Goal: Transaction & Acquisition: Download file/media

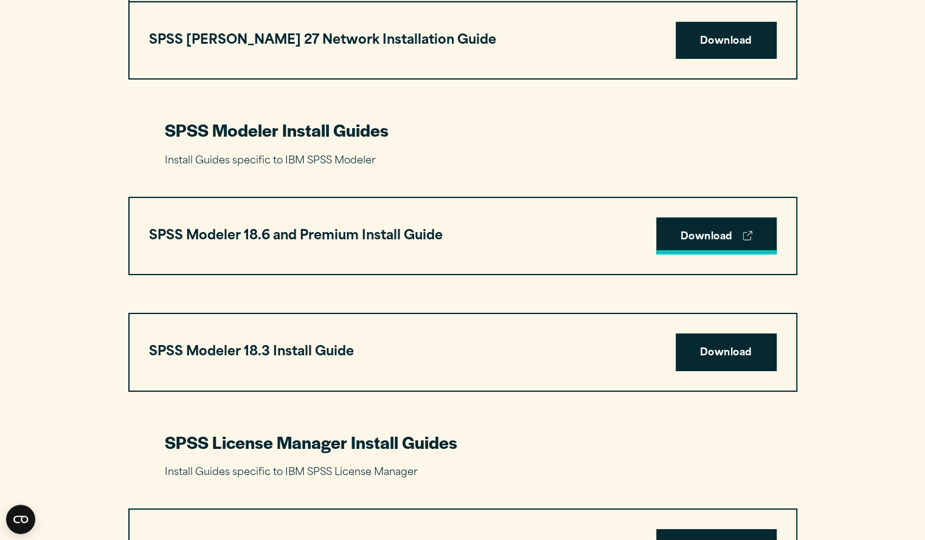
click at [723, 244] on link "Download" at bounding box center [716, 237] width 120 height 38
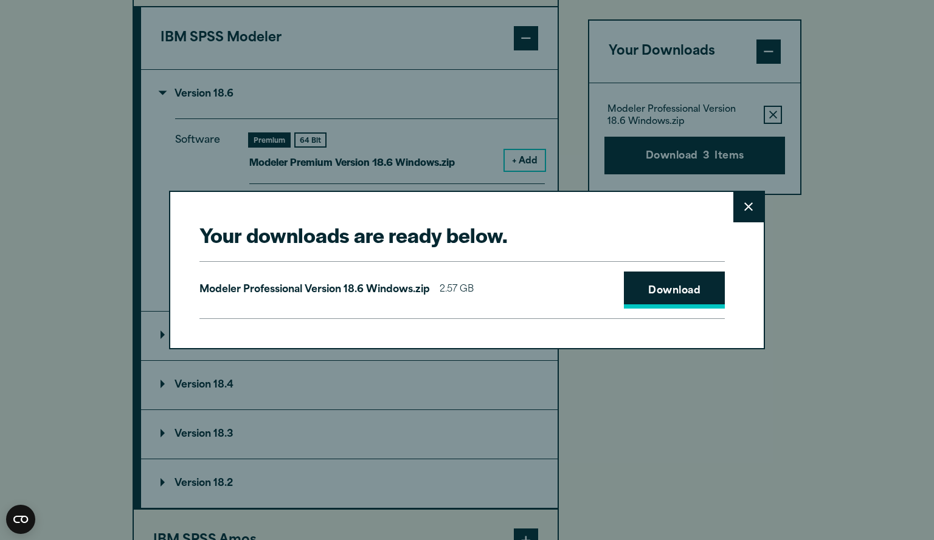
click at [658, 292] on link "Download" at bounding box center [674, 291] width 101 height 38
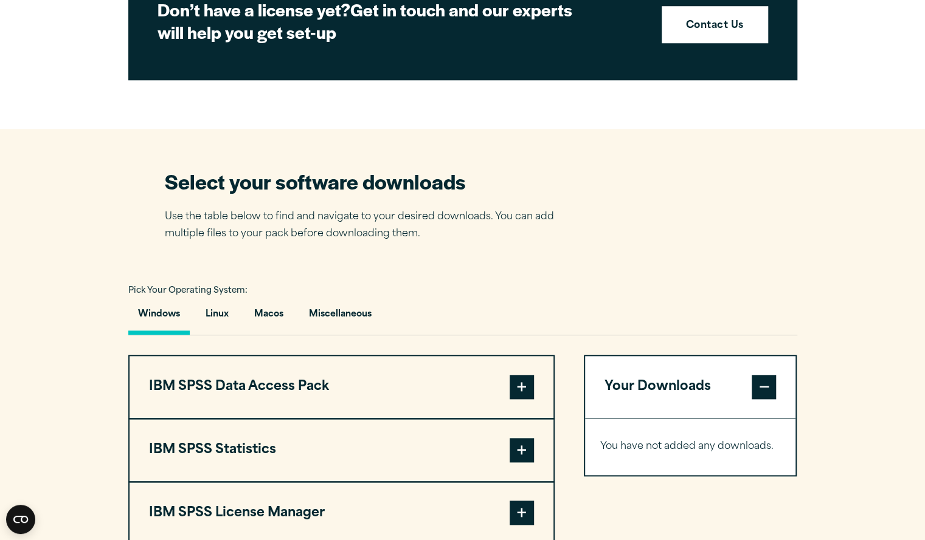
scroll to position [888, 0]
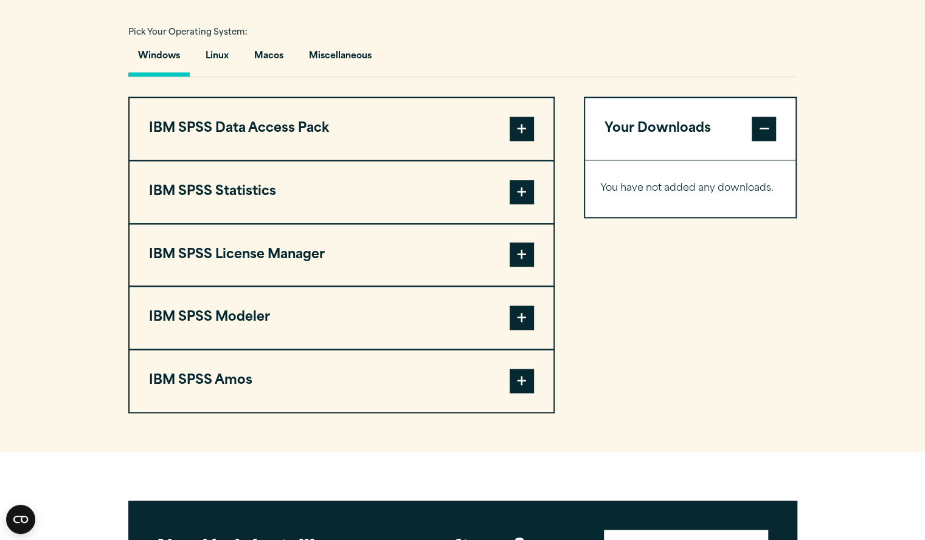
click at [525, 314] on span at bounding box center [521, 318] width 24 height 24
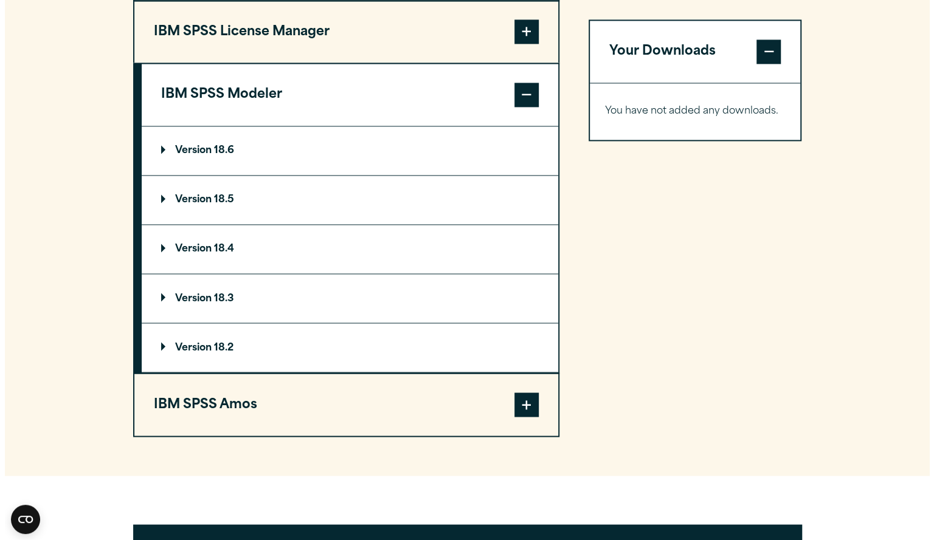
scroll to position [1165, 0]
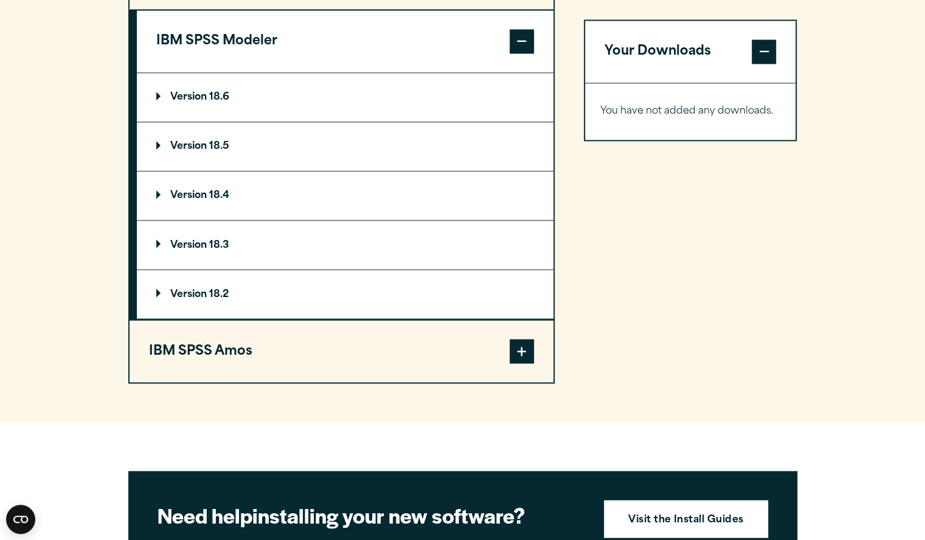
click at [216, 89] on summary "Version 18.6" at bounding box center [345, 97] width 416 height 49
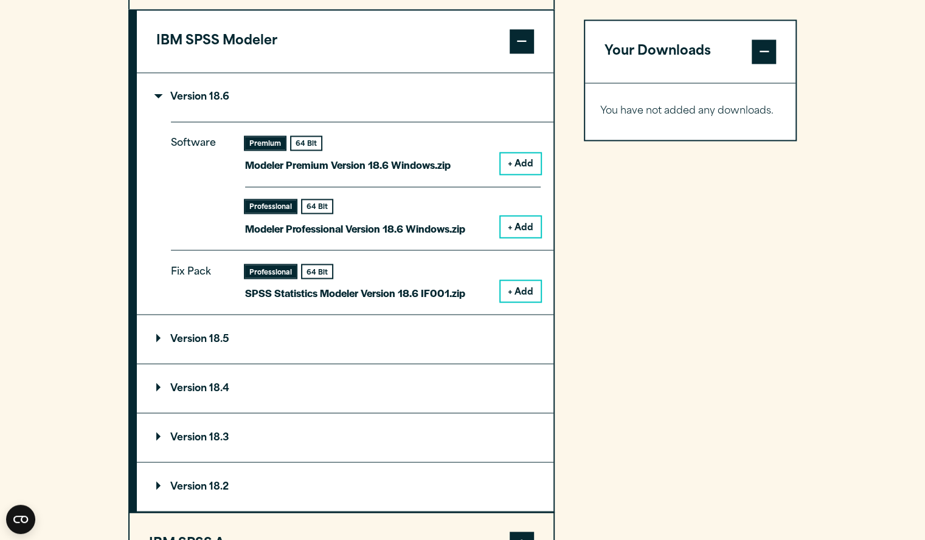
click at [524, 295] on button "+ Add" at bounding box center [520, 291] width 40 height 21
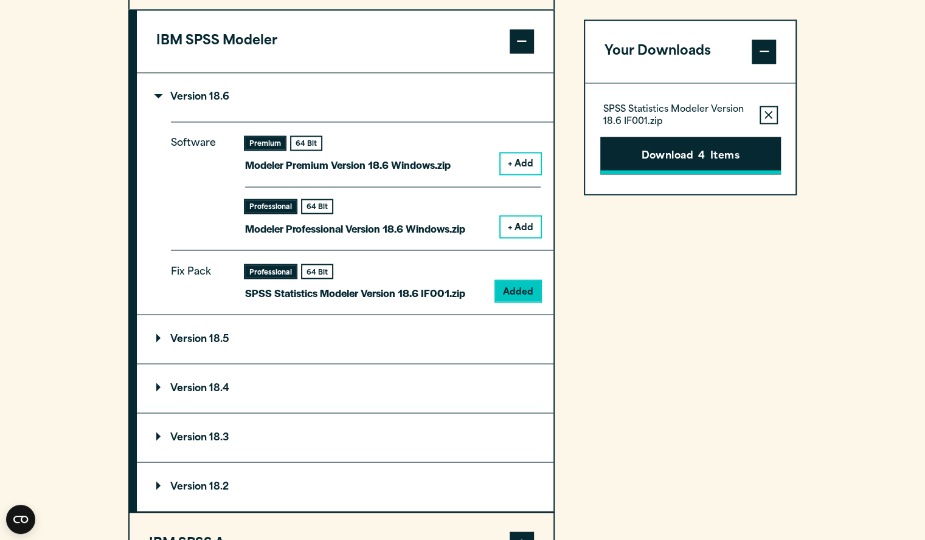
click at [691, 153] on button "Download 4 Items" at bounding box center [690, 156] width 181 height 38
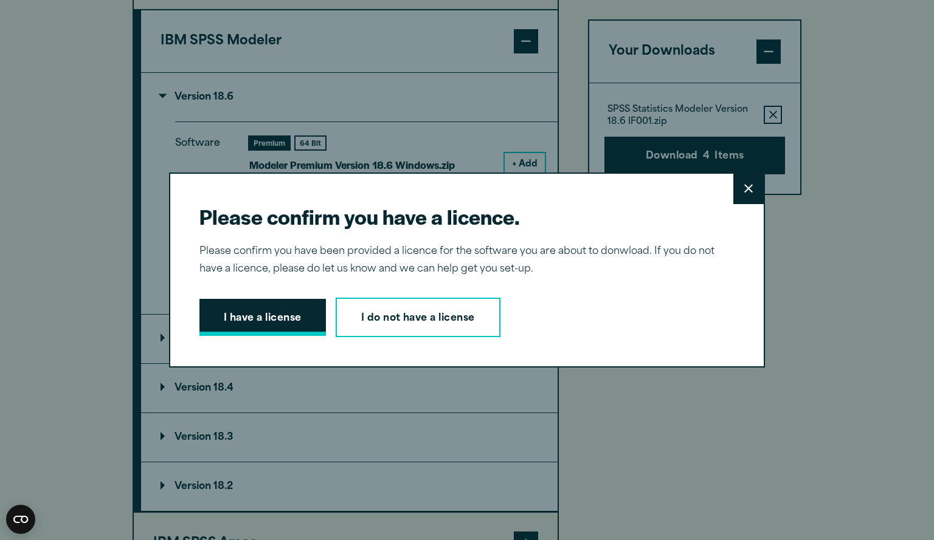
click at [242, 316] on button "I have a license" at bounding box center [262, 318] width 126 height 38
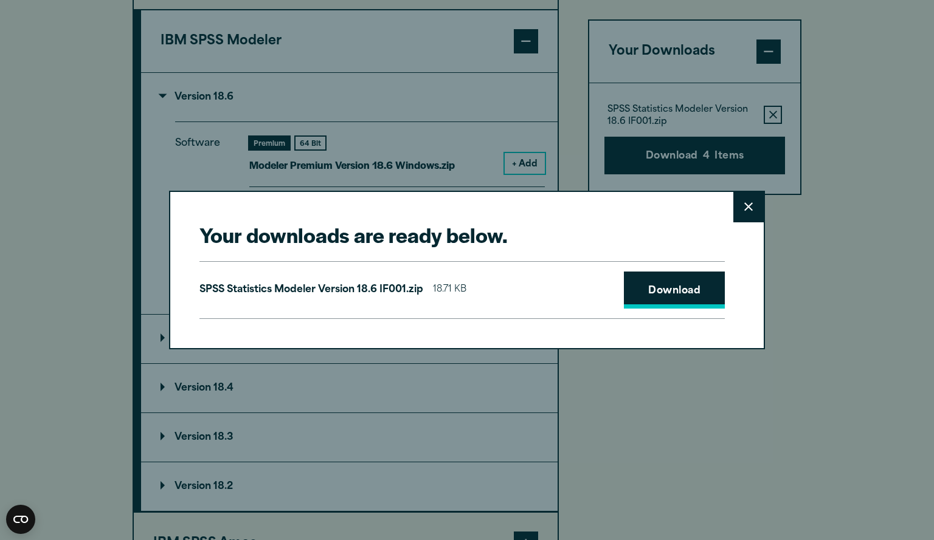
click at [665, 281] on link "Download" at bounding box center [674, 291] width 101 height 38
